Goal: Submit feedback/report problem

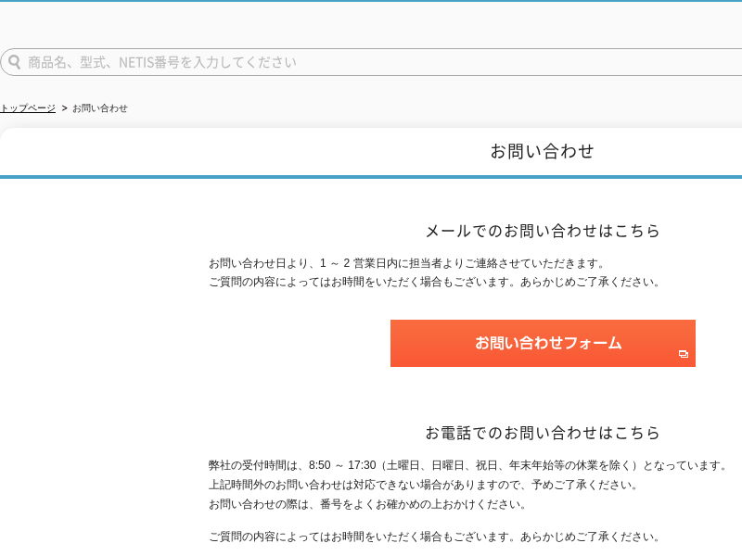
scroll to position [90, 0]
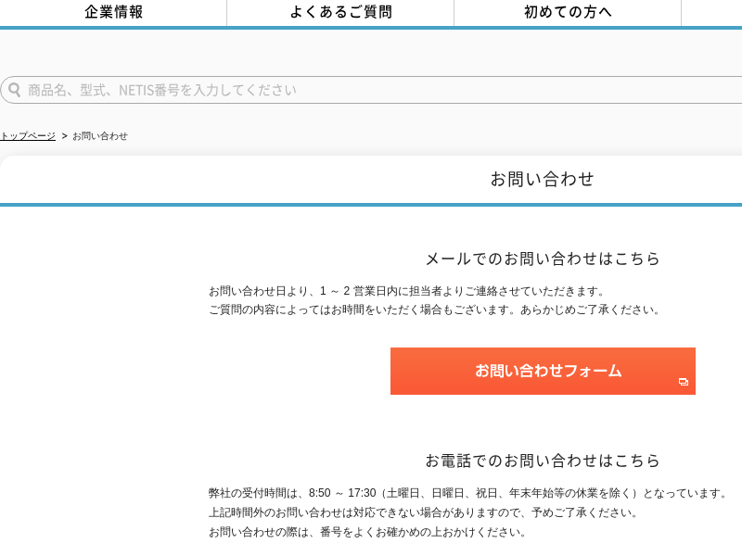
click at [90, 104] on input "text" at bounding box center [423, 90] width 846 height 28
type input "--"
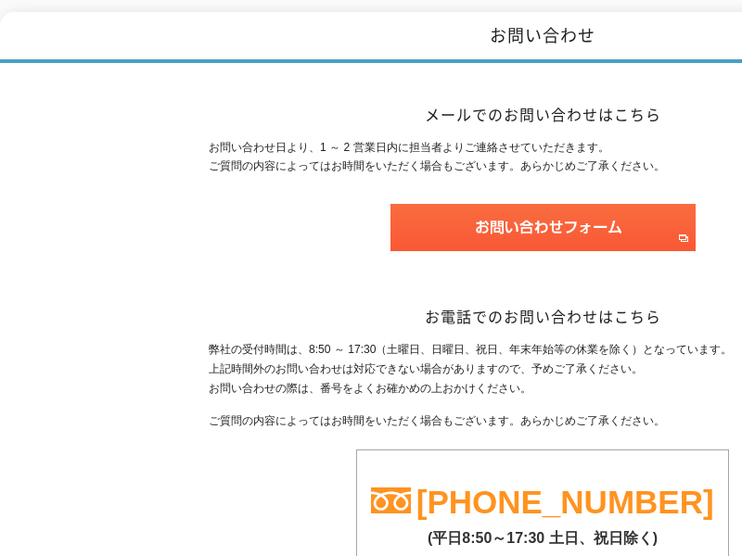
scroll to position [253, 0]
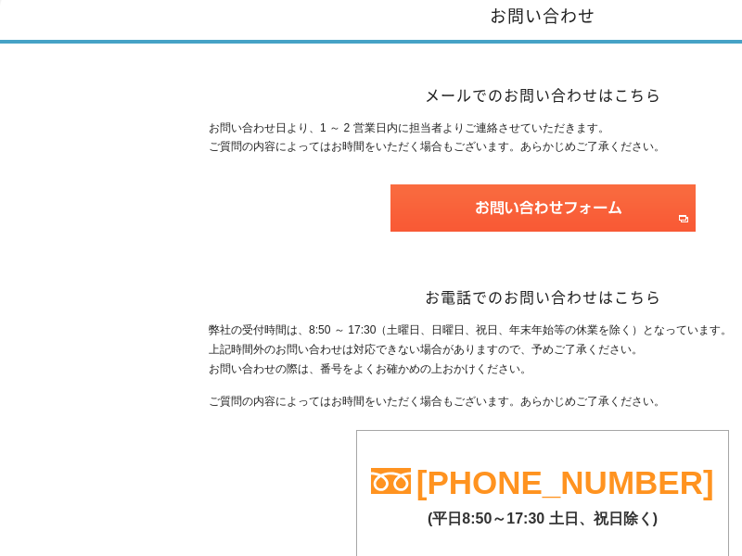
type input "--"
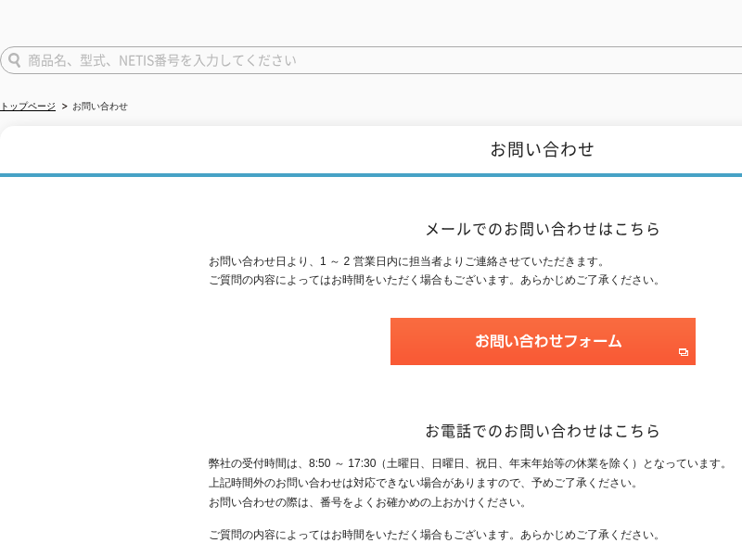
scroll to position [91, 0]
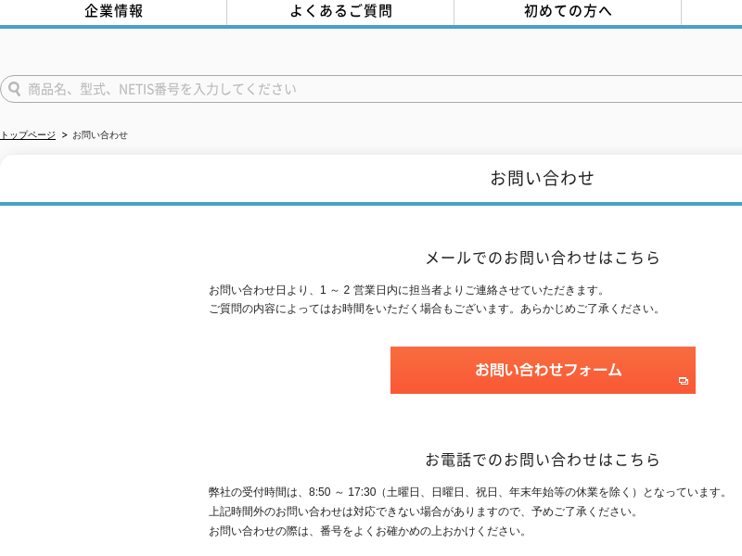
click at [90, 103] on input "text" at bounding box center [423, 89] width 846 height 28
type input "--"
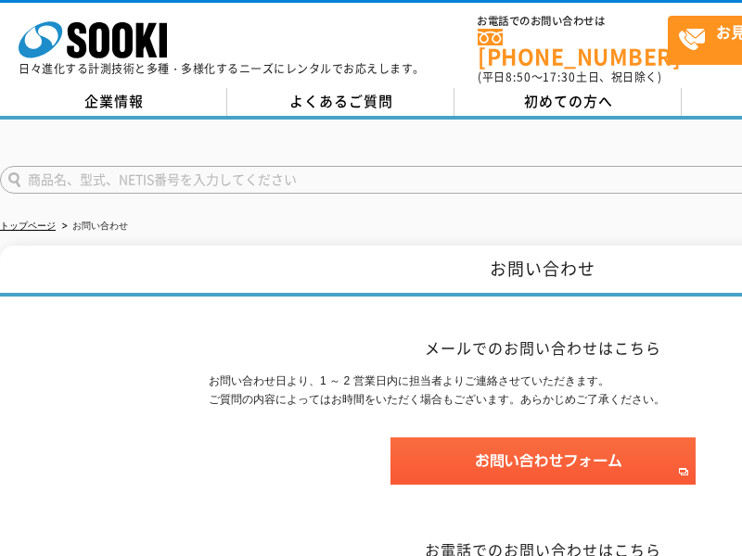
click at [90, 194] on input "text" at bounding box center [423, 180] width 846 height 28
type input "--"
